Goal: Task Accomplishment & Management: Manage account settings

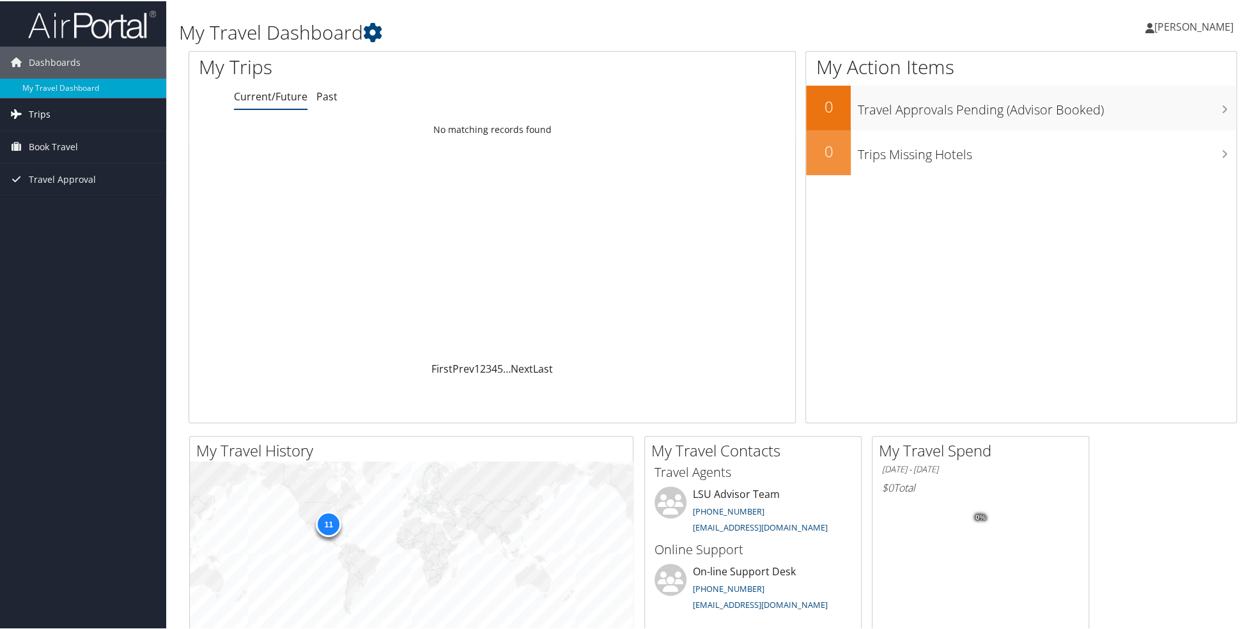
click at [56, 114] on link "Trips" at bounding box center [83, 113] width 166 height 32
click at [59, 135] on link "Current/Future Trips" at bounding box center [83, 138] width 166 height 19
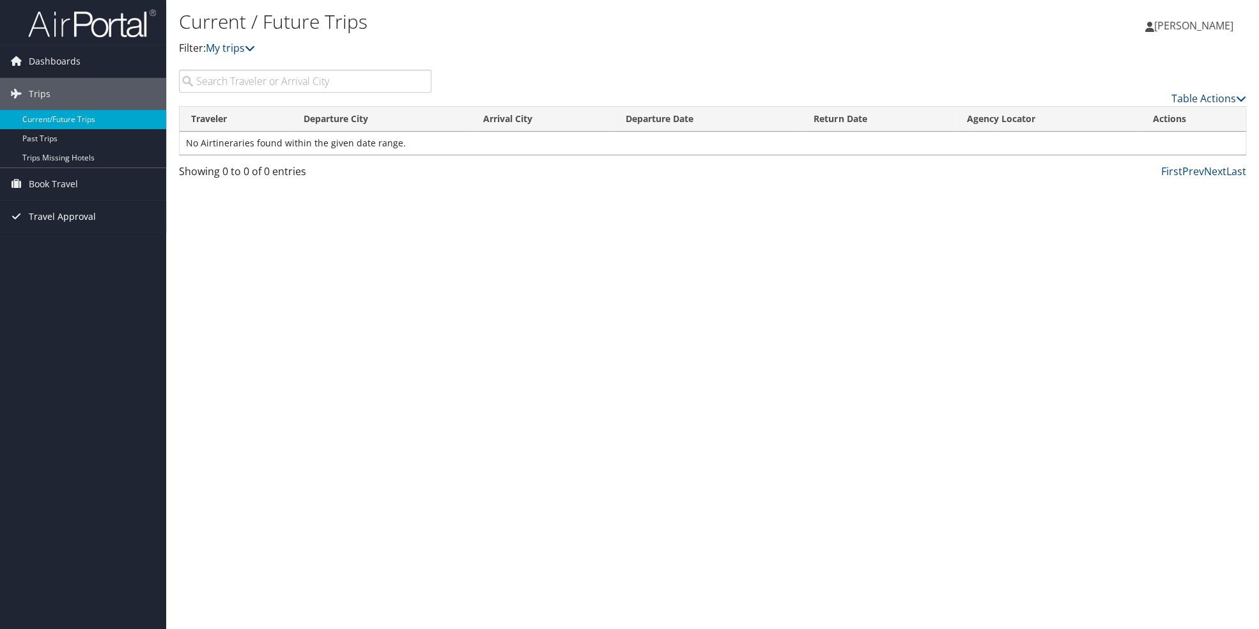
click at [74, 217] on span "Travel Approval" at bounding box center [62, 217] width 67 height 32
click at [70, 238] on link "Pending Trip Approvals" at bounding box center [83, 242] width 166 height 19
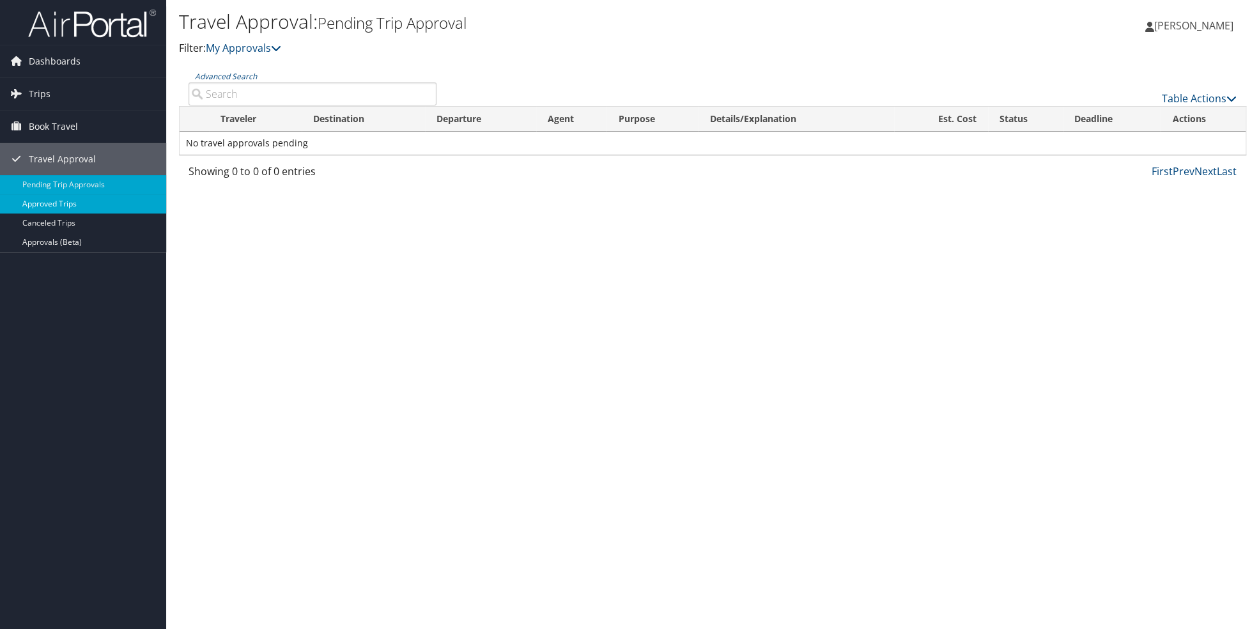
click at [49, 203] on link "Approved Trips" at bounding box center [83, 203] width 166 height 19
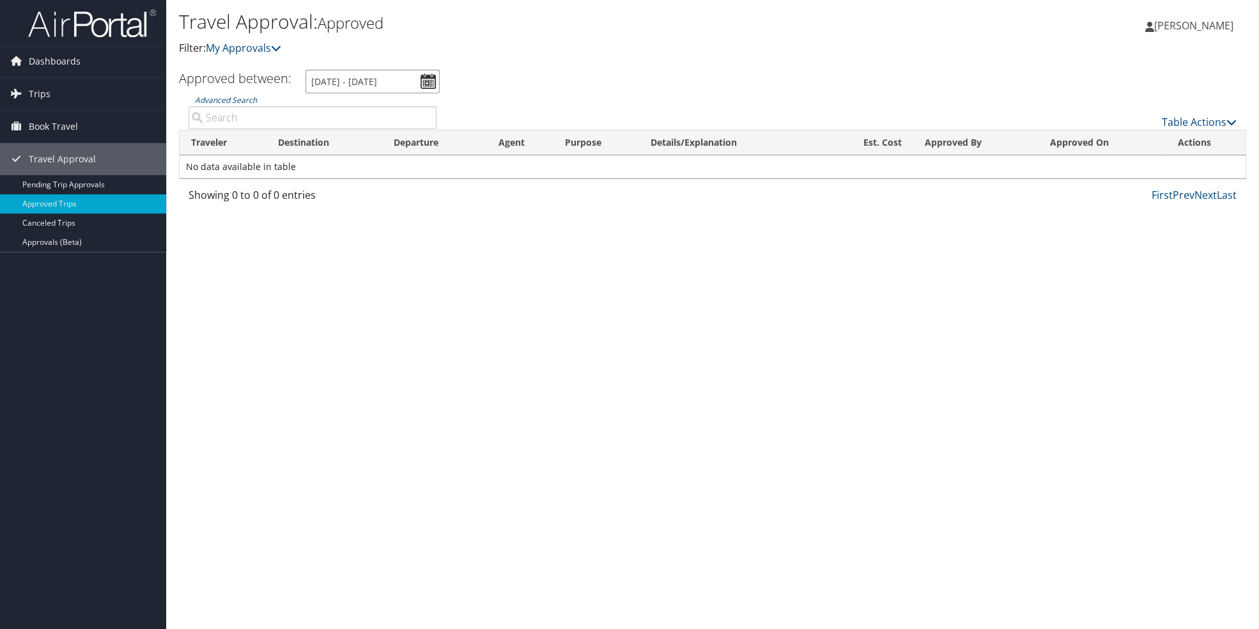
click at [426, 85] on input "9/13/2025 - 10/13/2025" at bounding box center [372, 82] width 134 height 24
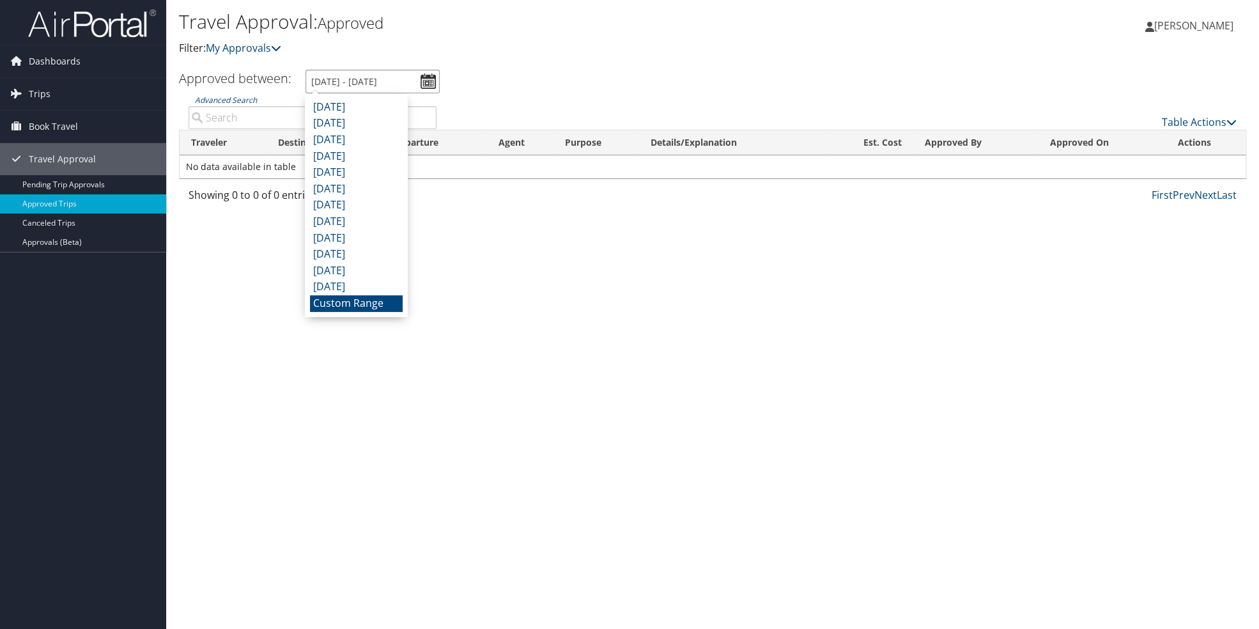
click at [383, 84] on input "9/13/2025 - 10/13/2025" at bounding box center [372, 82] width 134 height 24
click at [328, 300] on li "Custom Range" at bounding box center [356, 303] width 93 height 17
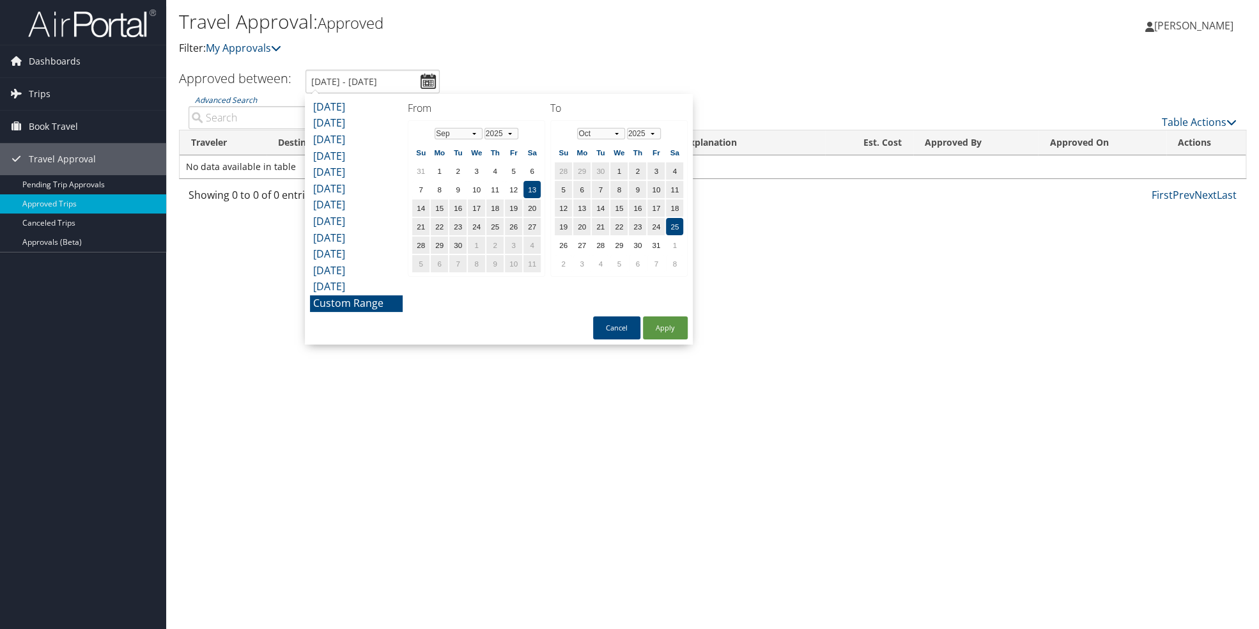
click at [670, 226] on td "25" at bounding box center [674, 226] width 17 height 17
click at [663, 321] on button "Apply" at bounding box center [665, 327] width 45 height 23
type input "9/13/2025 - 10/25/2025"
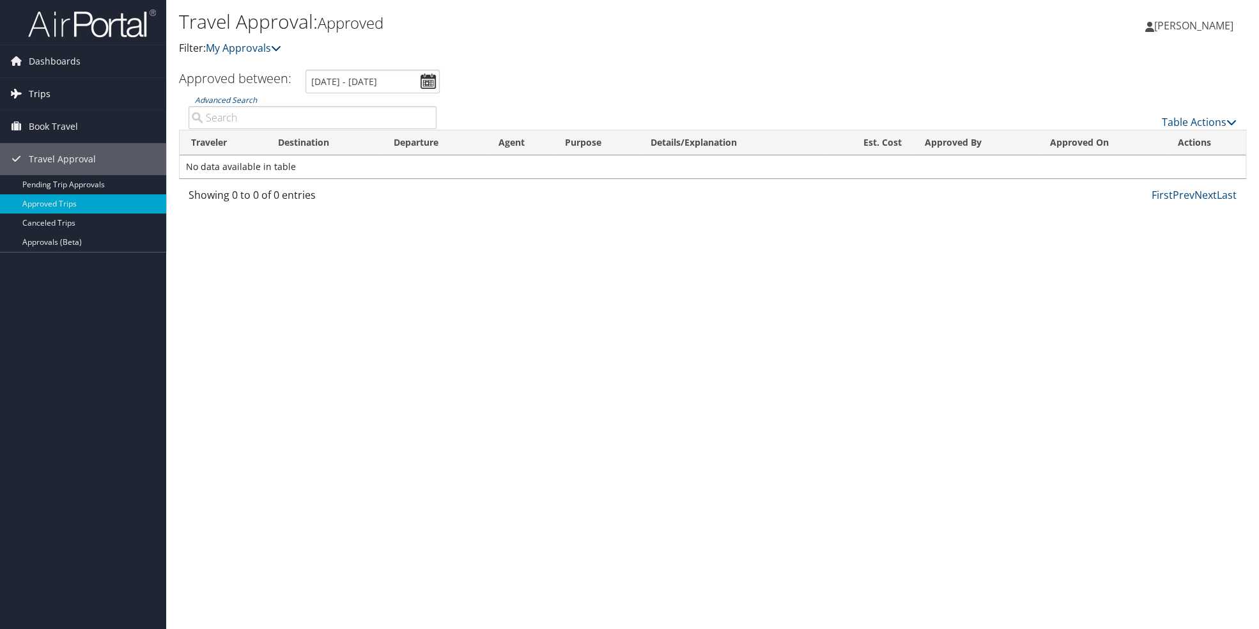
click at [39, 99] on span "Trips" at bounding box center [40, 94] width 22 height 32
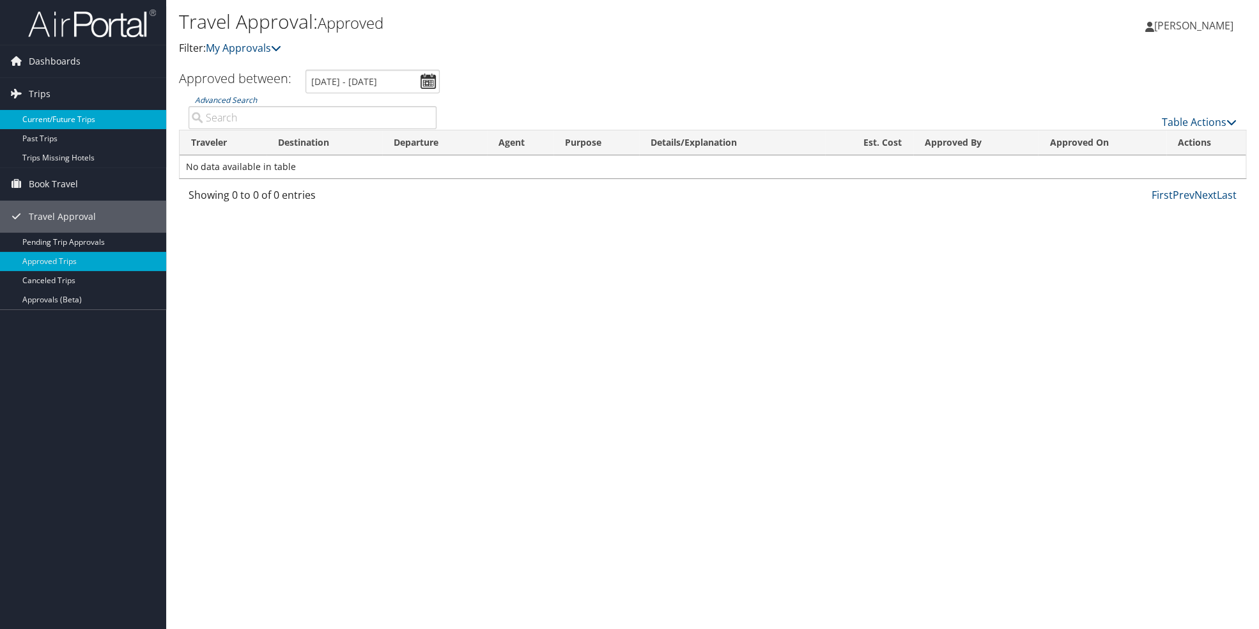
click at [38, 112] on link "Current/Future Trips" at bounding box center [83, 119] width 166 height 19
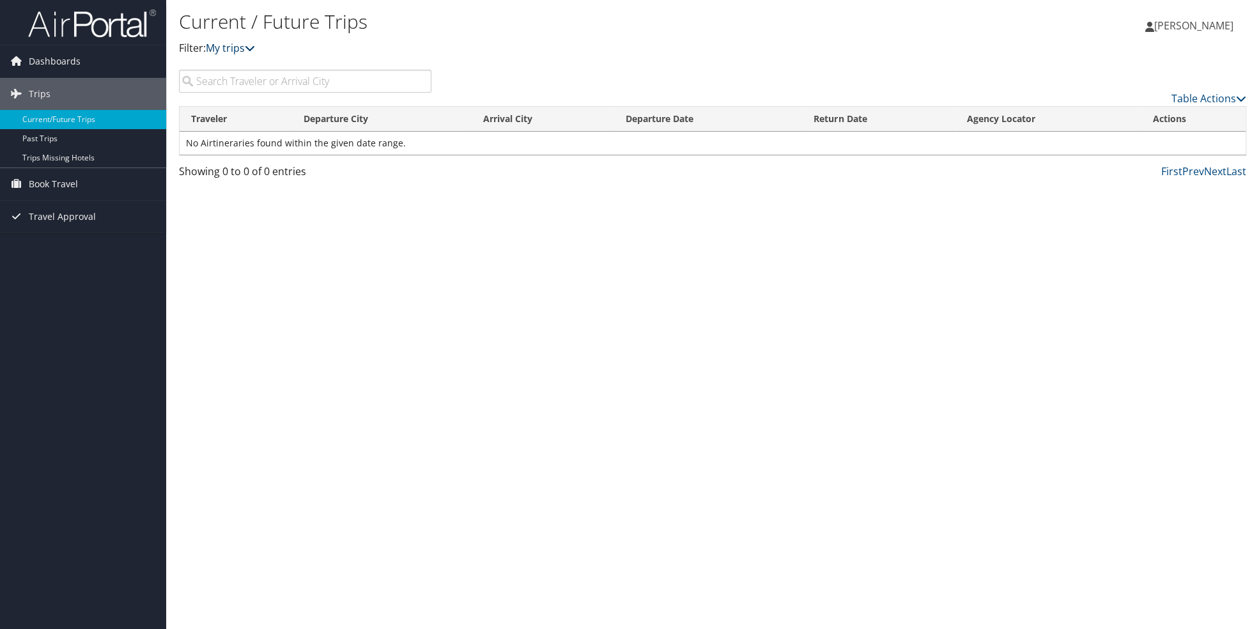
click at [254, 48] on icon at bounding box center [250, 48] width 10 height 10
click at [289, 81] on input "search" at bounding box center [305, 81] width 252 height 23
type input "atlanta"
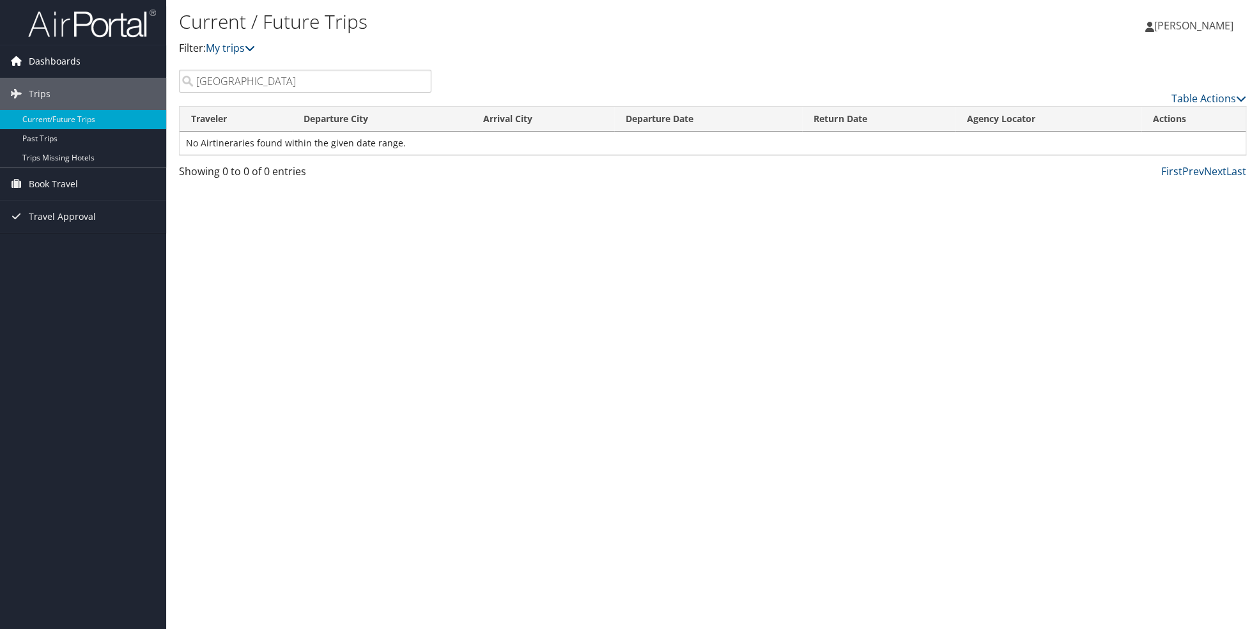
click at [60, 63] on span "Dashboards" at bounding box center [55, 61] width 52 height 32
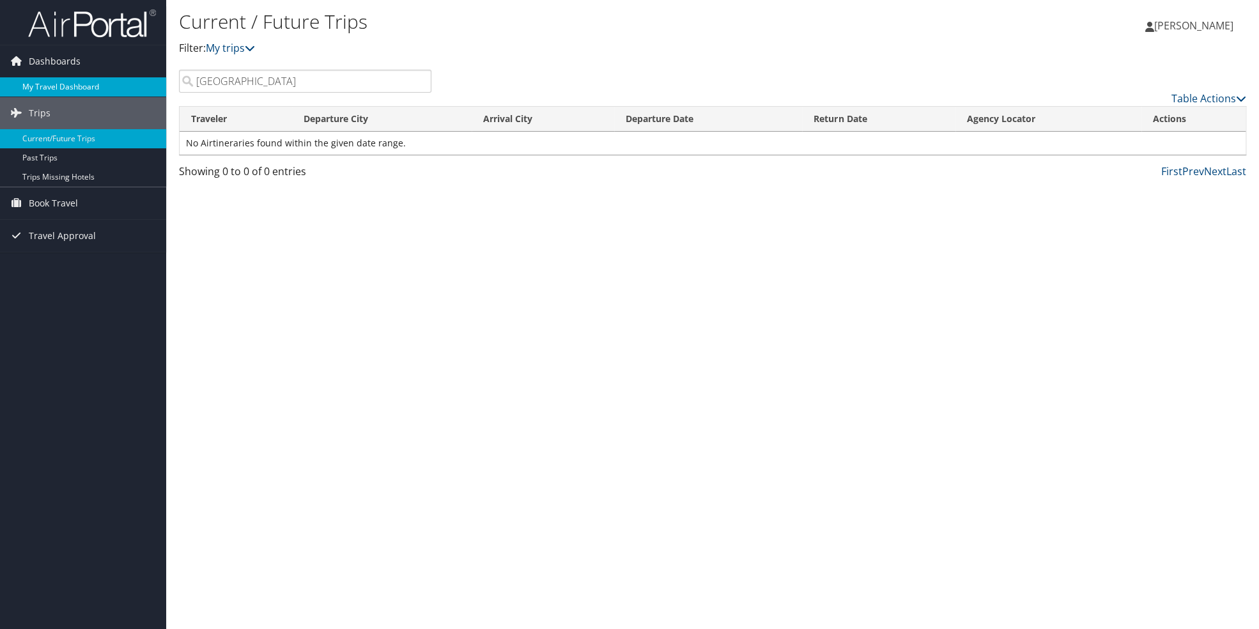
click at [54, 81] on link "My Travel Dashboard" at bounding box center [83, 86] width 166 height 19
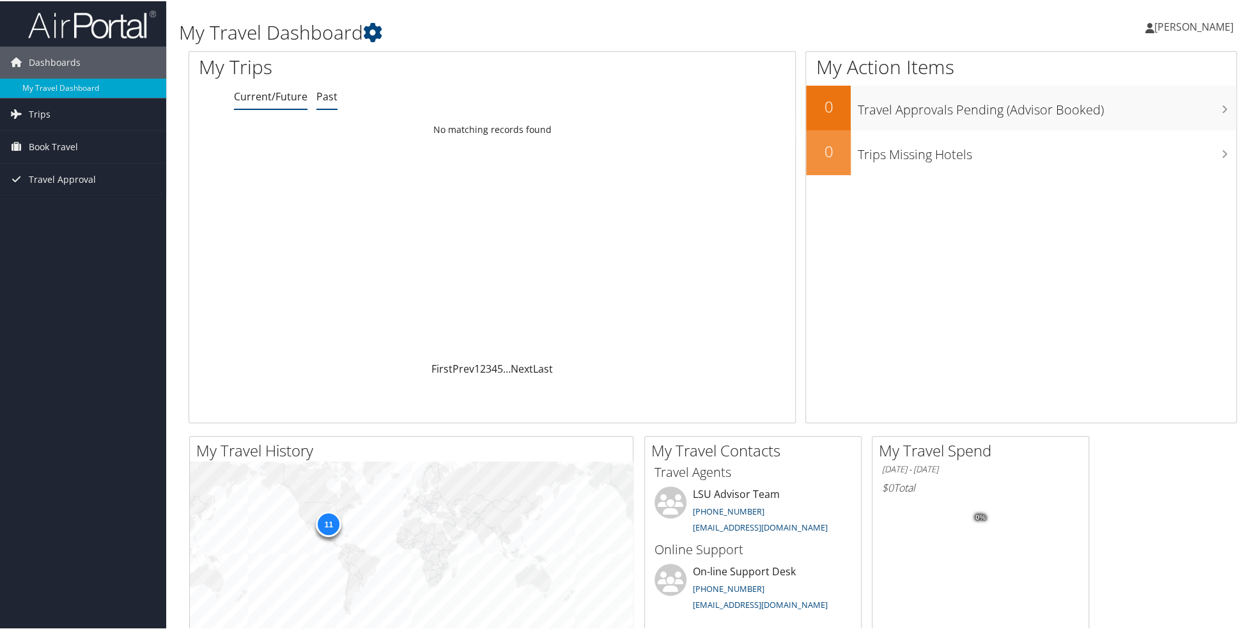
click at [324, 98] on link "Past" at bounding box center [326, 95] width 21 height 14
click at [328, 523] on div "11" at bounding box center [329, 523] width 26 height 26
click at [65, 142] on span "Book Travel" at bounding box center [53, 146] width 49 height 32
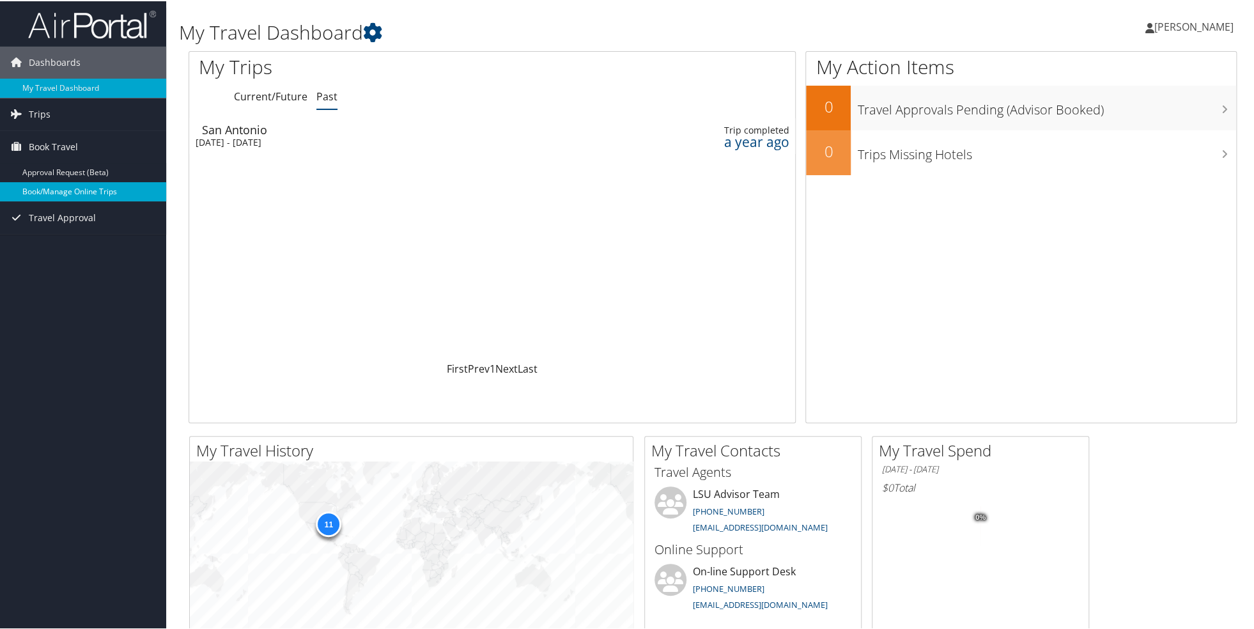
click at [74, 193] on link "Book/Manage Online Trips" at bounding box center [83, 190] width 166 height 19
